Goal: Use online tool/utility: Utilize a website feature to perform a specific function

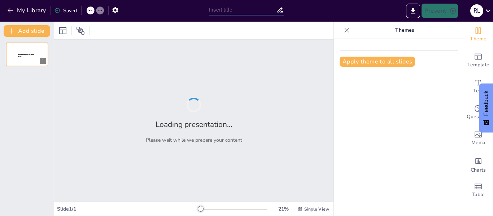
type input "Capacitación Práctica en Herramientas Manuales para Cultivo [PERSON_NAME] Afric…"
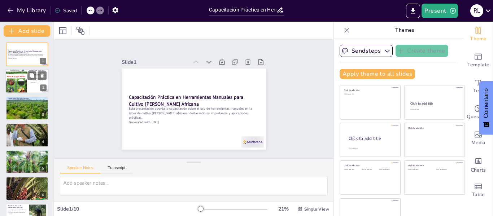
click at [17, 76] on div at bounding box center [16, 81] width 22 height 29
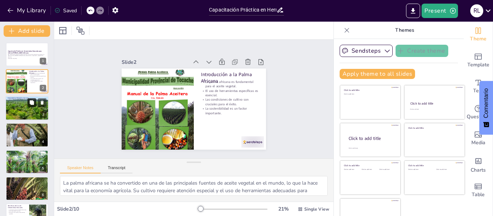
click at [29, 106] on button at bounding box center [31, 102] width 9 height 9
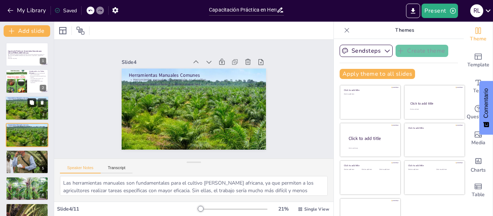
scroll to position [9, 0]
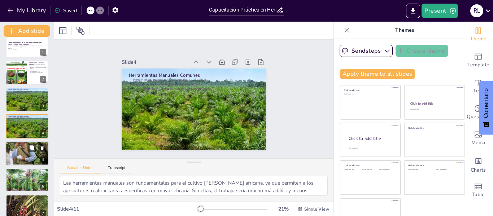
click at [21, 154] on div at bounding box center [26, 153] width 43 height 34
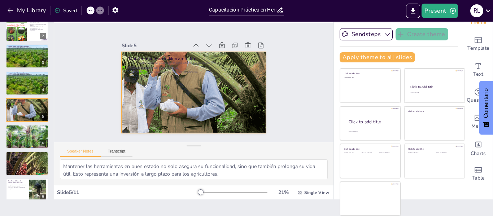
scroll to position [0, 0]
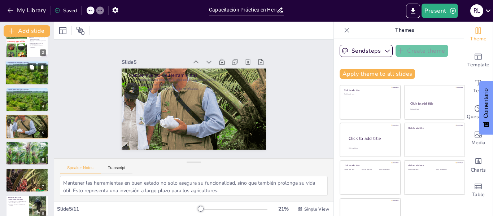
click at [21, 74] on div at bounding box center [27, 73] width 44 height 25
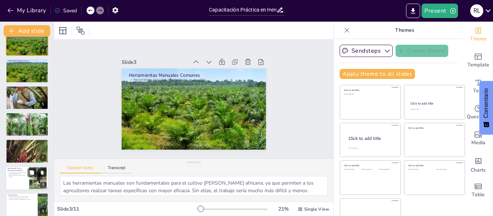
scroll to position [108, 0]
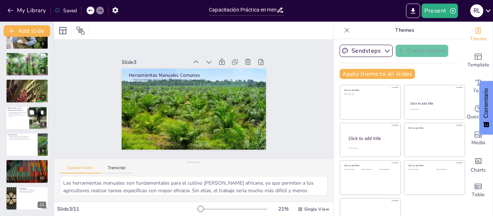
click at [17, 121] on div at bounding box center [26, 118] width 43 height 25
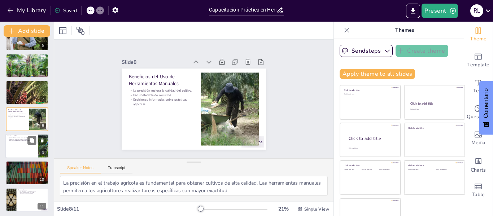
scroll to position [124, 0]
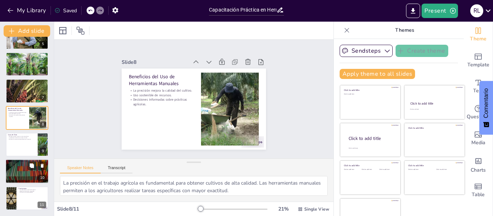
click at [25, 170] on div at bounding box center [26, 171] width 43 height 25
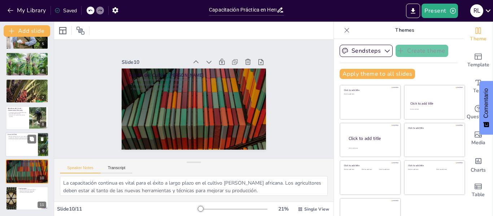
click at [26, 140] on div at bounding box center [26, 144] width 43 height 25
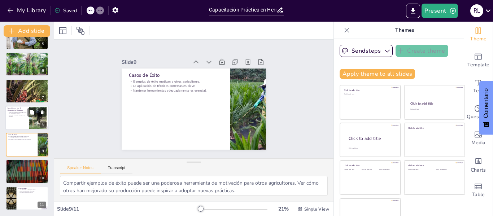
click at [13, 118] on div at bounding box center [26, 118] width 43 height 25
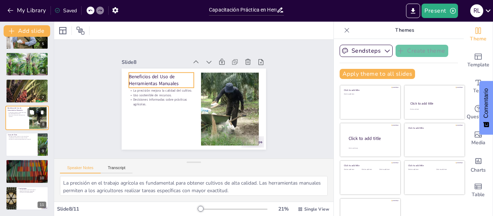
scroll to position [116, 0]
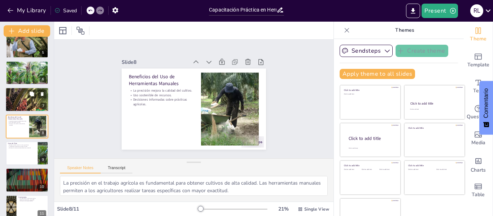
click at [9, 100] on div at bounding box center [26, 99] width 43 height 40
type textarea "La seguridad es un aspecto clave que no debe ser subestimado en el trabajo agrí…"
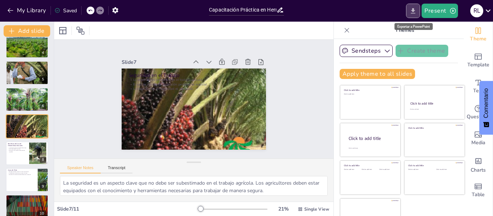
click at [417, 8] on icon "Export to PowerPoint" at bounding box center [413, 11] width 8 height 8
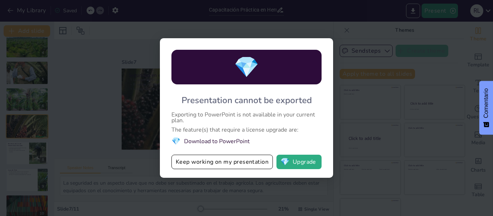
click at [393, 131] on div "💎 Presentation cannot be exported Exporting to PowerPoint is not available in y…" at bounding box center [246, 108] width 493 height 216
click at [127, 139] on div "💎 Presentation cannot be exported Exporting to PowerPoint is not available in y…" at bounding box center [246, 108] width 493 height 216
click at [135, 83] on div "💎 Presentation cannot be exported Exporting to PowerPoint is not available in y…" at bounding box center [246, 108] width 493 height 216
